Goal: Check status: Check status

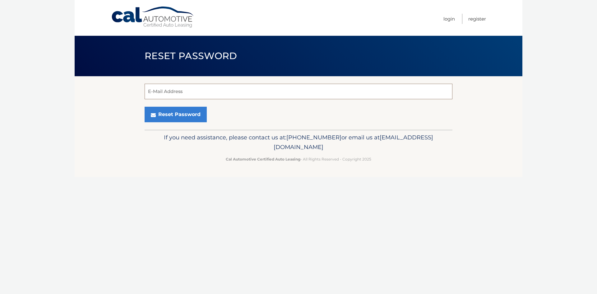
click at [189, 99] on input "E-Mail Address" at bounding box center [299, 92] width 308 height 16
type input "smbfinishes@yahoo.com"
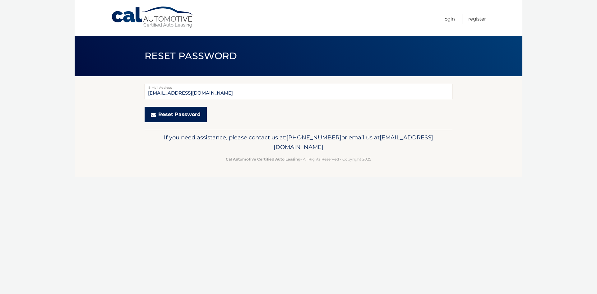
click at [168, 117] on button "Reset Password" at bounding box center [176, 115] width 62 height 16
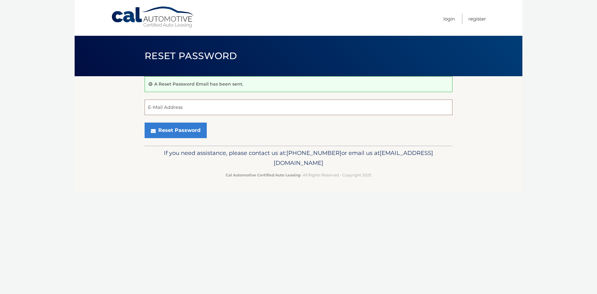
click at [193, 109] on input "E-Mail Address" at bounding box center [299, 107] width 308 height 16
type input "[EMAIL_ADDRESS][DOMAIN_NAME]"
click at [181, 134] on button "Reset Password" at bounding box center [176, 130] width 62 height 16
click at [447, 21] on link "Login" at bounding box center [449, 19] width 12 height 10
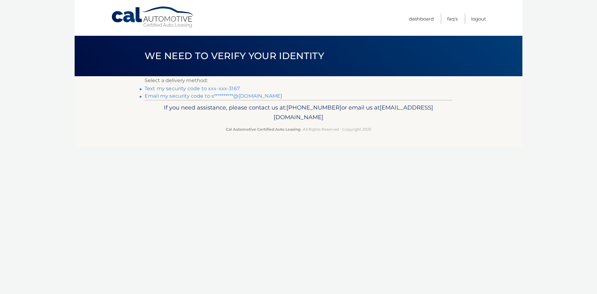
click at [212, 89] on link "Text my security code to xxx-xxx-3167" at bounding box center [192, 88] width 95 height 6
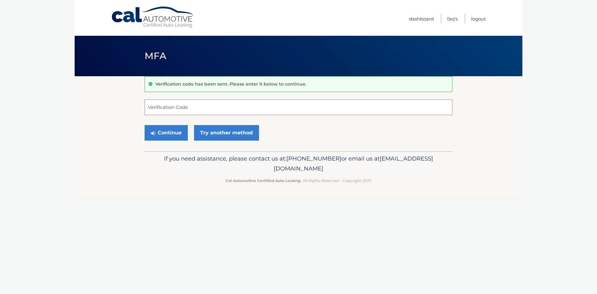
click at [191, 106] on input "Verification Code" at bounding box center [299, 107] width 308 height 16
type input "275273"
click at [163, 134] on button "Continue" at bounding box center [166, 133] width 43 height 16
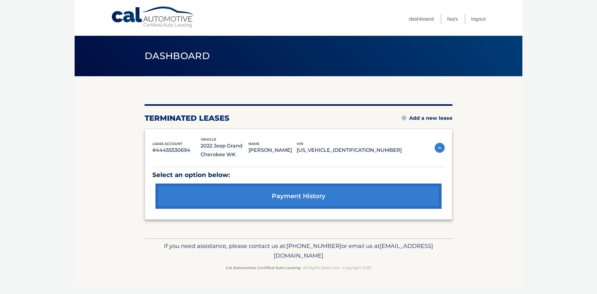
click at [439, 145] on img at bounding box center [440, 148] width 10 height 10
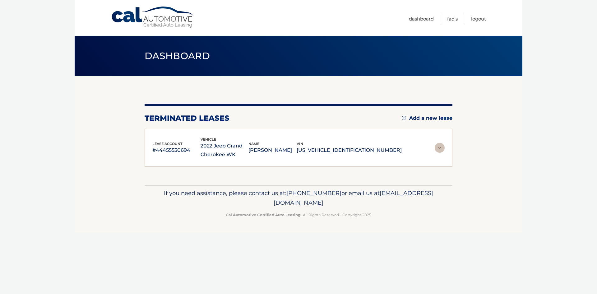
click at [439, 145] on img at bounding box center [440, 148] width 10 height 10
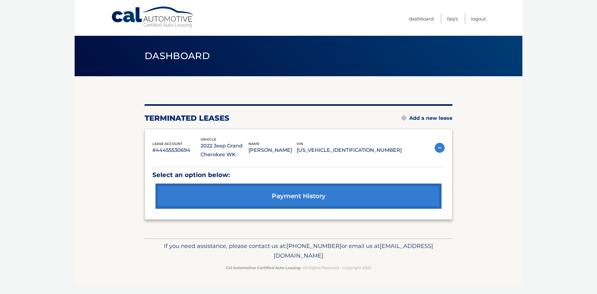
click at [308, 196] on link "payment history" at bounding box center [298, 195] width 286 height 25
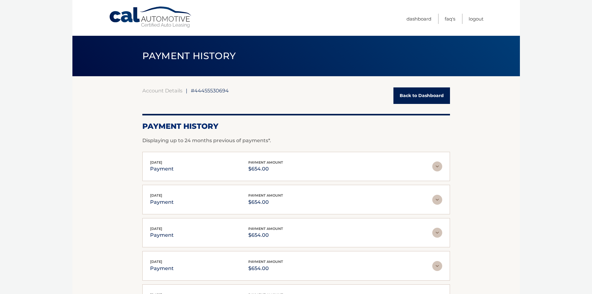
click at [428, 101] on link "Back to Dashboard" at bounding box center [422, 95] width 57 height 16
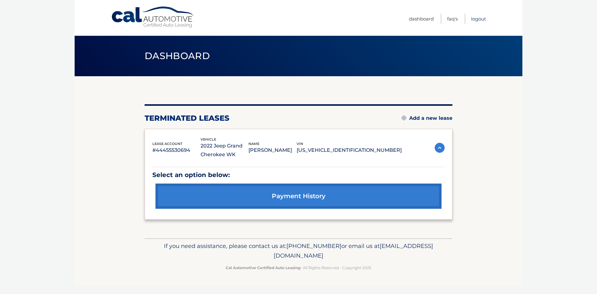
click at [476, 19] on link "Logout" at bounding box center [478, 19] width 15 height 10
